Goal: Information Seeking & Learning: Learn about a topic

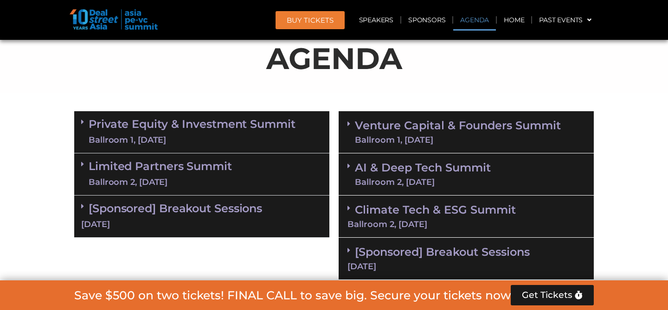
scroll to position [549, 0]
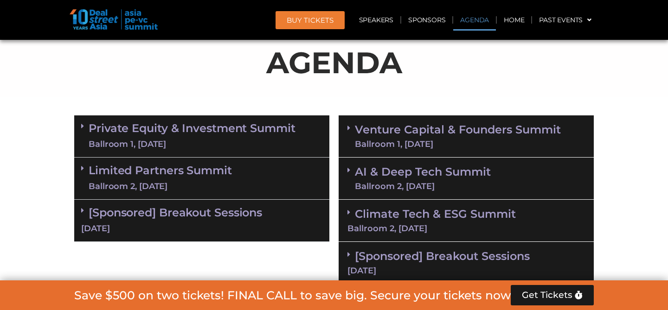
click at [227, 134] on link "Private Equity & Investment Summit Ballroom 1, [DATE]" at bounding box center [192, 136] width 207 height 28
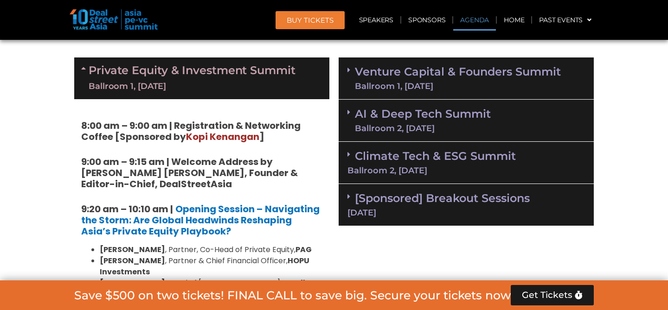
scroll to position [622, 0]
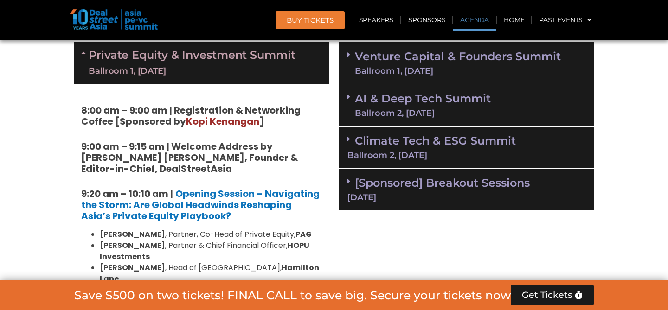
click at [85, 45] on div "Private Equity & Investment Summit Ballroom 1, [DATE]" at bounding box center [201, 63] width 255 height 42
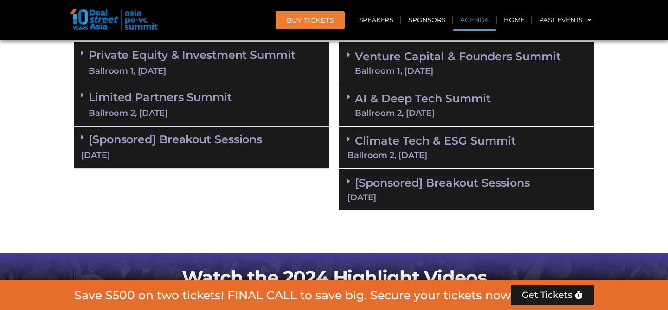
click at [218, 108] on div "Ballroom 2, [DATE]" at bounding box center [160, 114] width 143 height 12
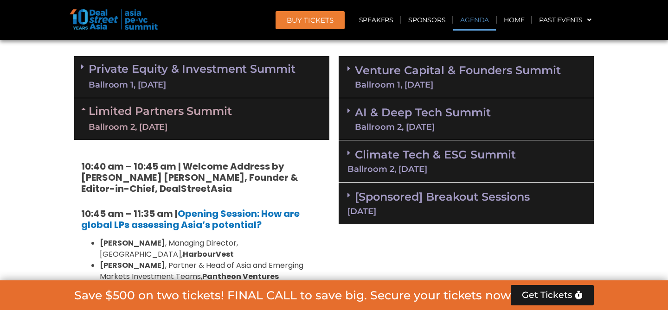
scroll to position [549, 0]
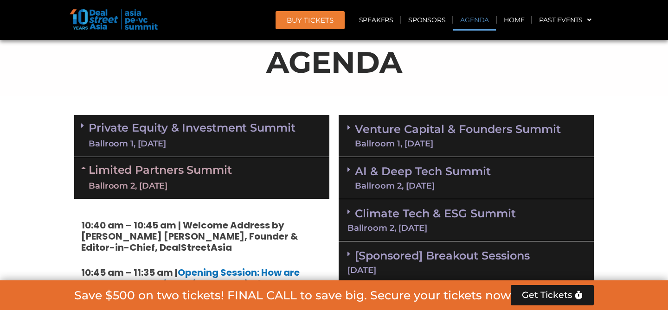
click at [91, 164] on link "Limited Partners [GEOGRAPHIC_DATA] 2, [DATE]" at bounding box center [160, 178] width 143 height 28
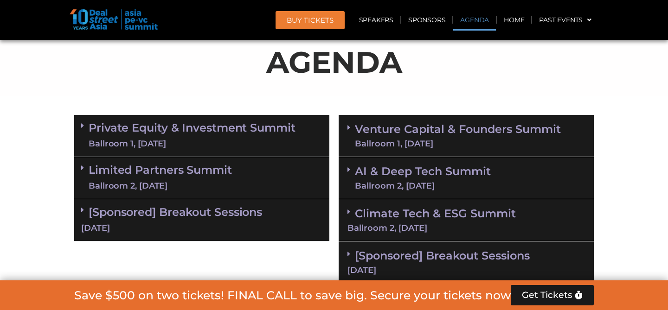
click at [174, 212] on link "[Sponsored] Breakout Sessions [DATE]" at bounding box center [201, 219] width 241 height 29
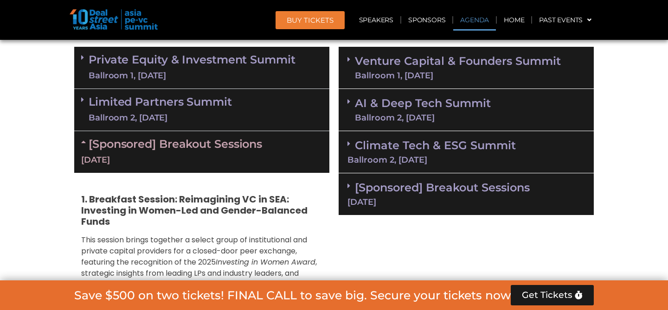
scroll to position [660, 0]
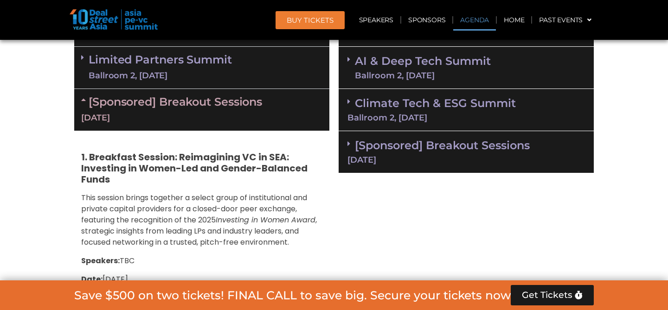
click at [81, 103] on div "[Sponsored] Breakout Sessions [DATE]" at bounding box center [201, 110] width 255 height 42
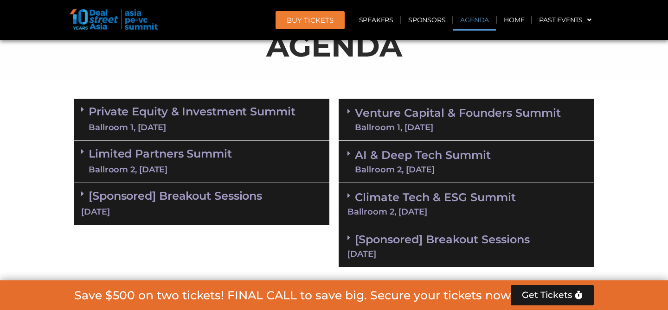
scroll to position [571, 0]
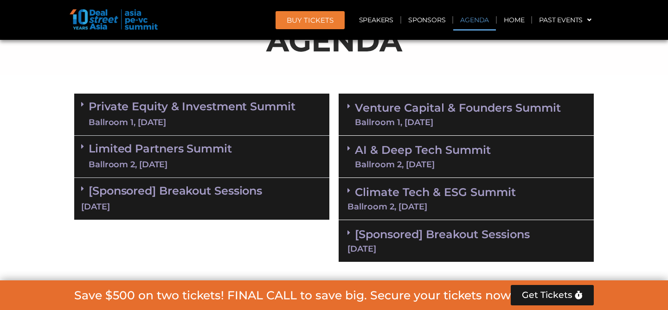
click at [370, 105] on link "Venture Capital & Founders​ Summit Ballroom 1, [DATE]" at bounding box center [458, 115] width 206 height 24
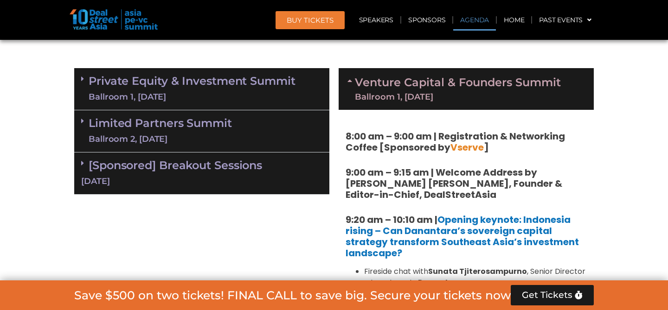
scroll to position [559, 0]
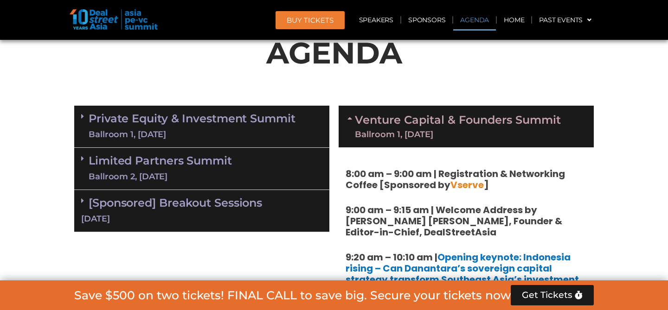
click at [354, 119] on icon at bounding box center [350, 118] width 7 height 7
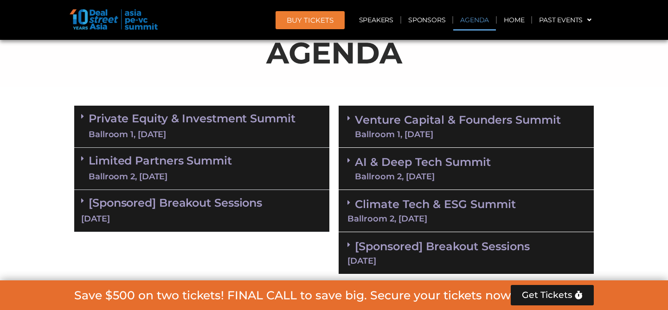
click at [466, 176] on div "Ballroom 2, [DATE]" at bounding box center [423, 177] width 136 height 8
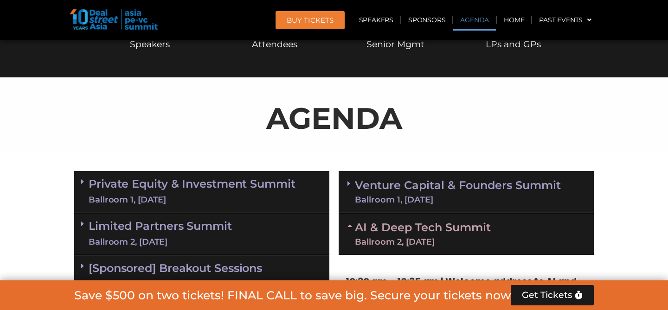
scroll to position [496, 0]
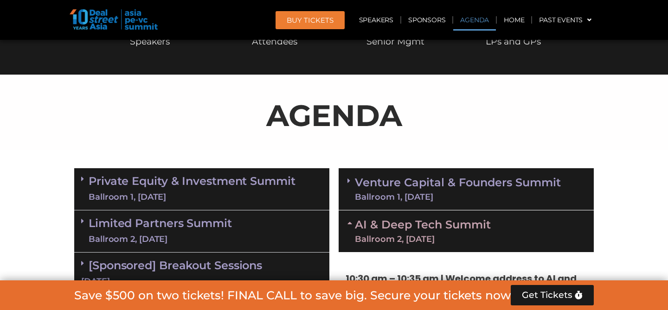
click at [353, 220] on icon at bounding box center [350, 222] width 7 height 7
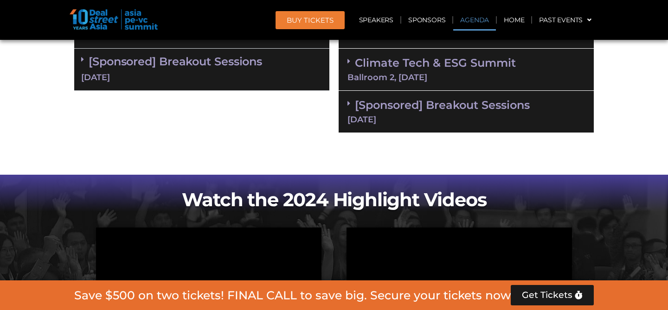
scroll to position [668, 0]
